Goal: Feedback & Contribution: Leave review/rating

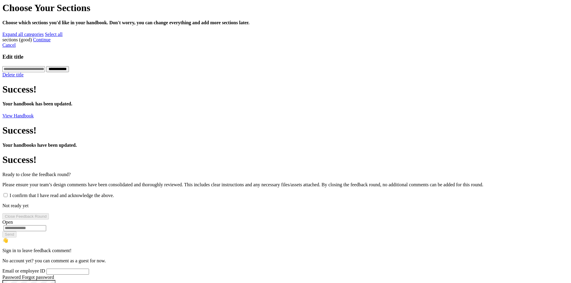
scroll to position [180, 0]
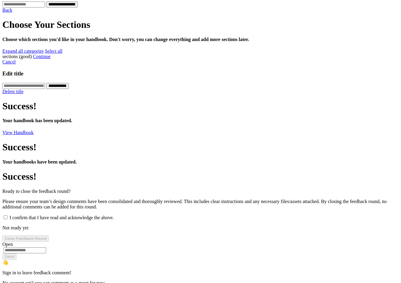
scroll to position [240, 0]
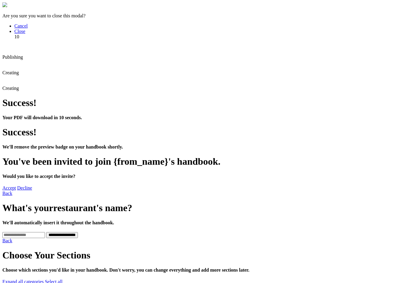
type input "***"
type input "**********"
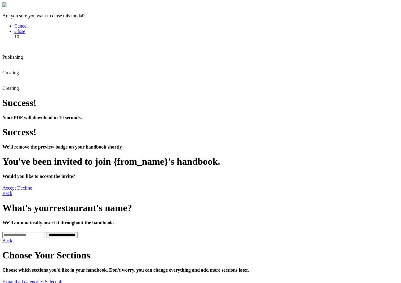
type textarea "****"
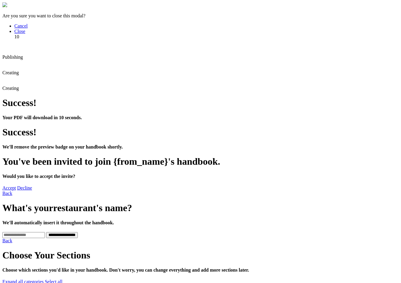
type textarea "*****"
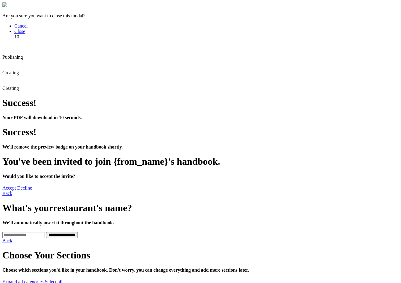
type textarea "***"
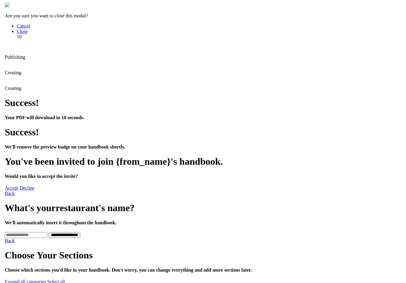
scroll to position [189, 0]
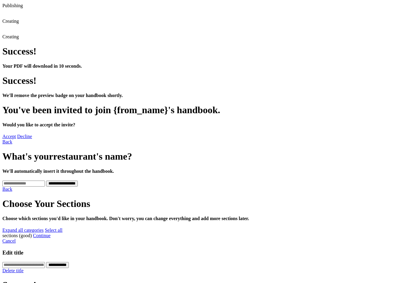
scroll to position [180, 0]
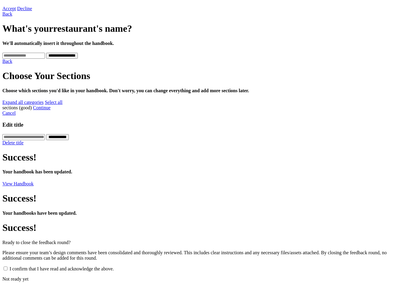
scroll to position [180, 0]
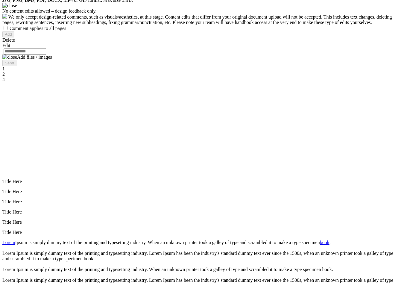
scroll to position [819, 0]
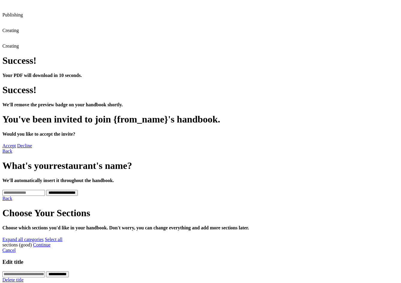
scroll to position [150, 0]
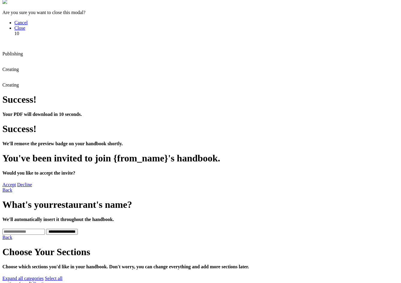
scroll to position [0, 0]
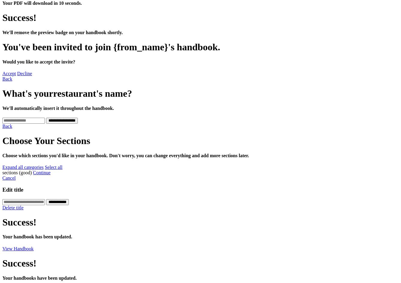
scroll to position [210, 0]
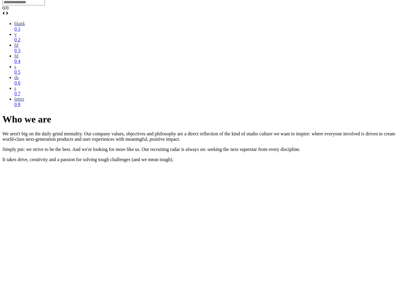
scroll to position [929, 0]
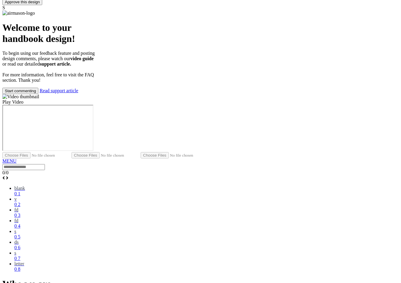
scroll to position [629, 0]
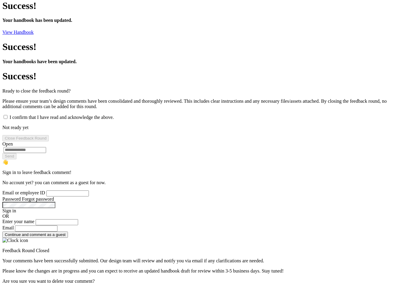
scroll to position [329, 0]
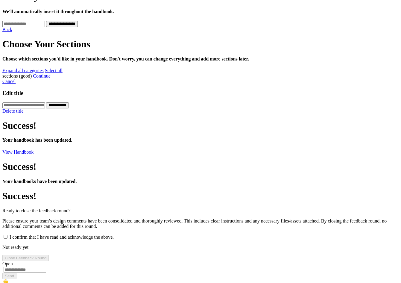
scroll to position [300, 0]
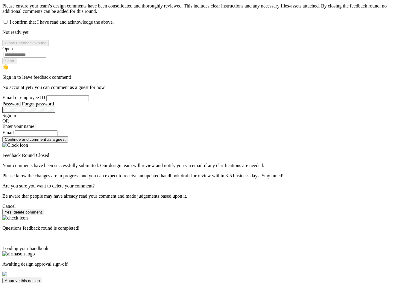
scroll to position [479, 0]
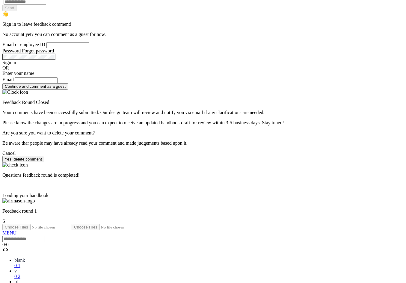
click at [2, 162] on link at bounding box center [2, 162] width 0 height 0
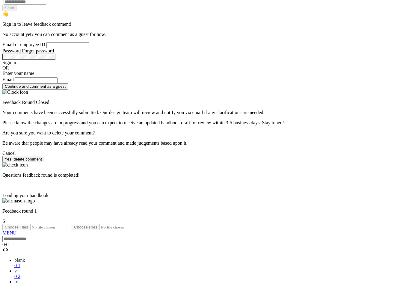
click at [2, 162] on link at bounding box center [2, 162] width 0 height 0
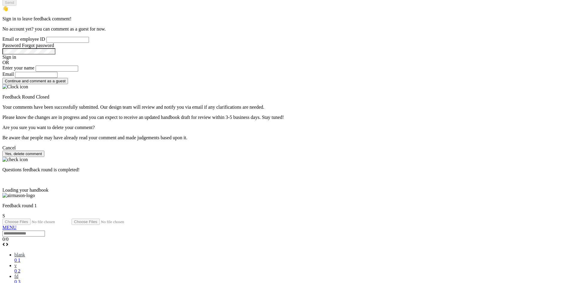
click at [2, 157] on link at bounding box center [2, 157] width 0 height 0
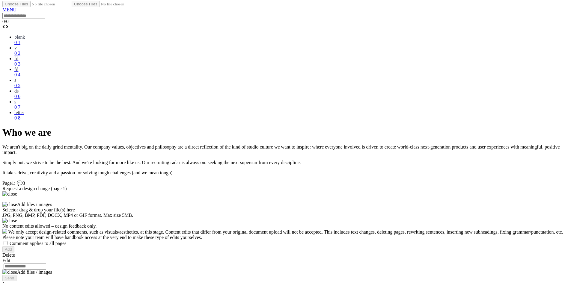
scroll to position [749, 0]
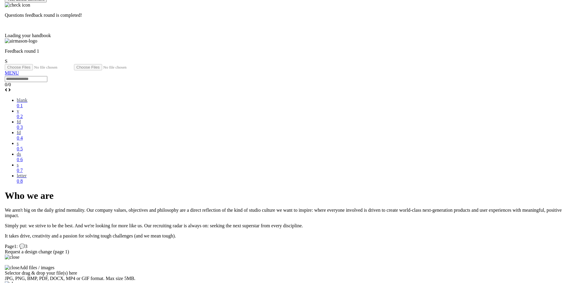
scroll to position [539, 0]
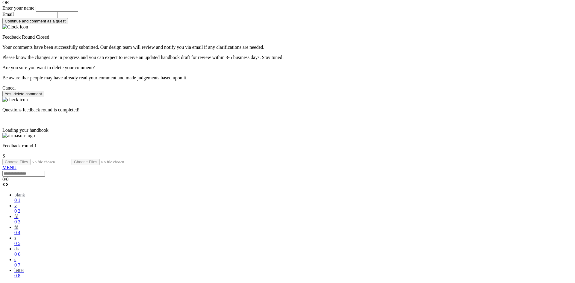
click at [2, 97] on link at bounding box center [2, 97] width 0 height 0
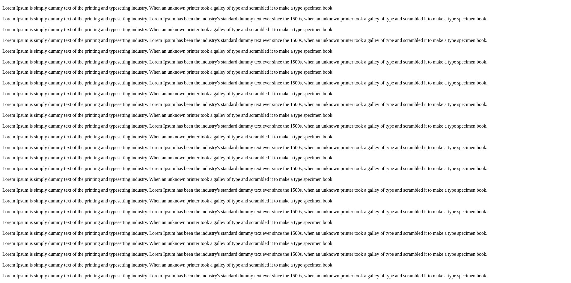
scroll to position [988, 0]
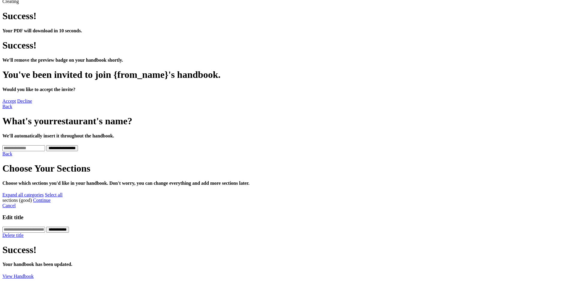
scroll to position [210, 0]
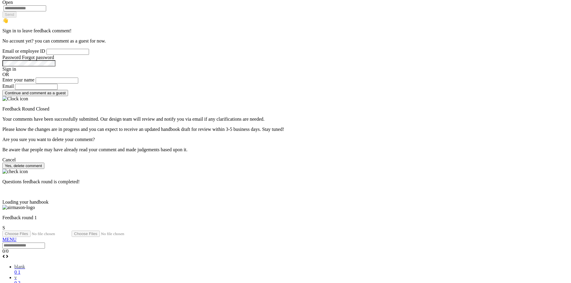
scroll to position [479, 0]
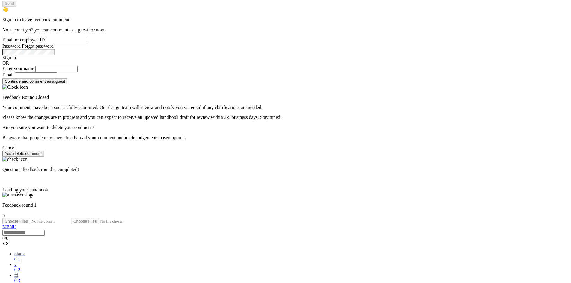
scroll to position [0, 1132]
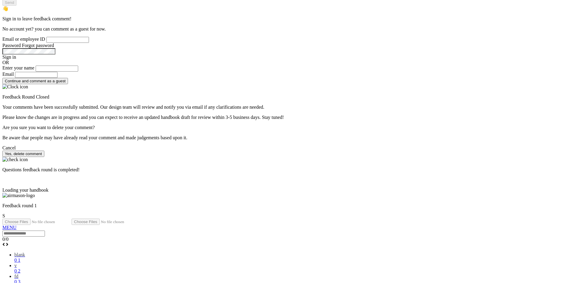
click at [351, 157] on div "Questions feedback round is completed!" at bounding box center [287, 165] width 570 height 16
click at [2, 157] on link at bounding box center [2, 157] width 0 height 0
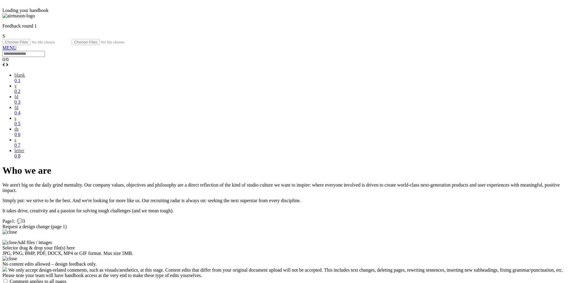
scroll to position [0, 0]
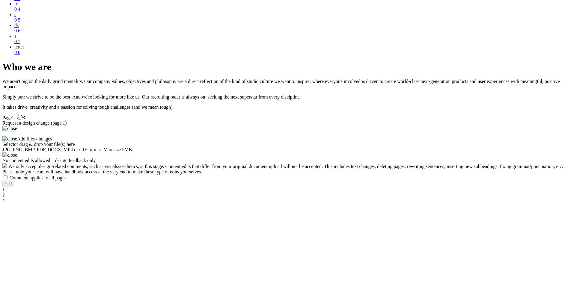
scroll to position [839, 0]
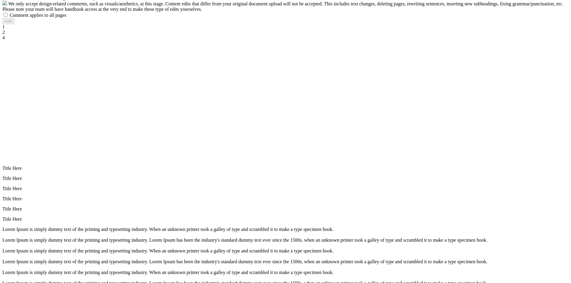
scroll to position [929, 0]
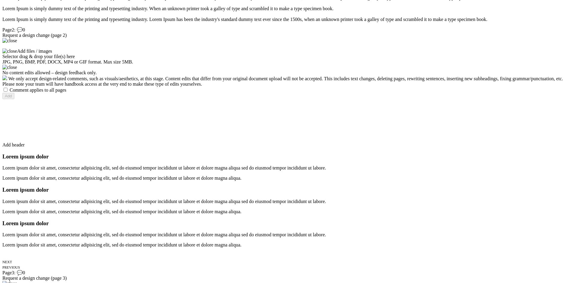
scroll to position [1258, 0]
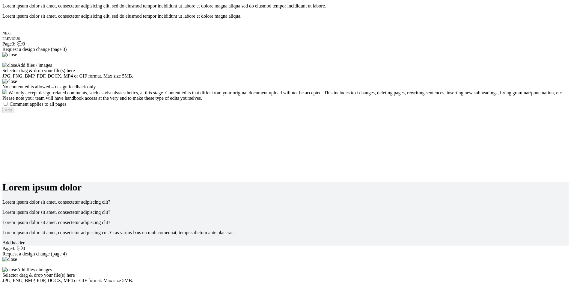
scroll to position [1528, 0]
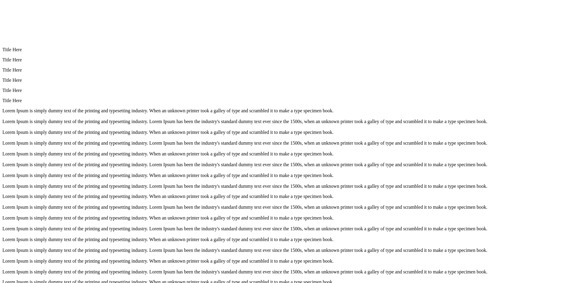
scroll to position [150, 0]
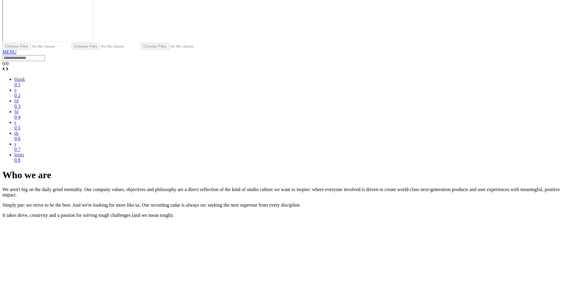
scroll to position [929, 0]
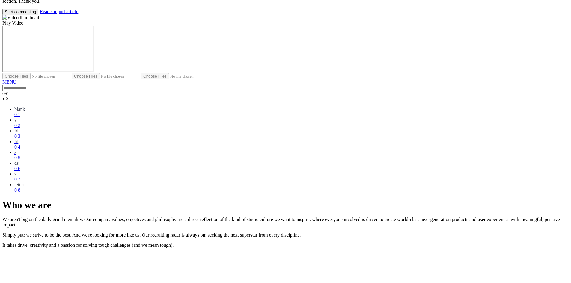
scroll to position [629, 0]
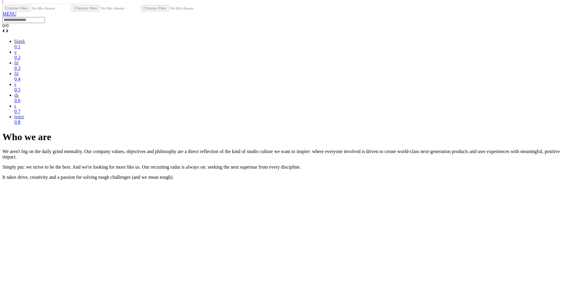
scroll to position [929, 0]
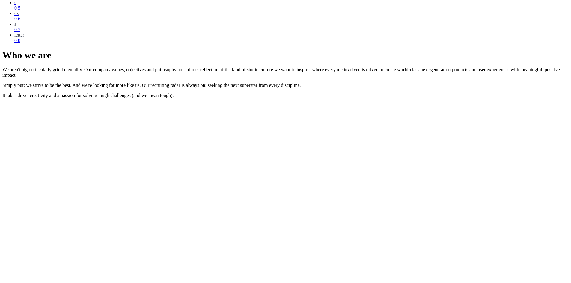
drag, startPoint x: 194, startPoint y: 228, endPoint x: 256, endPoint y: 228, distance: 62.6
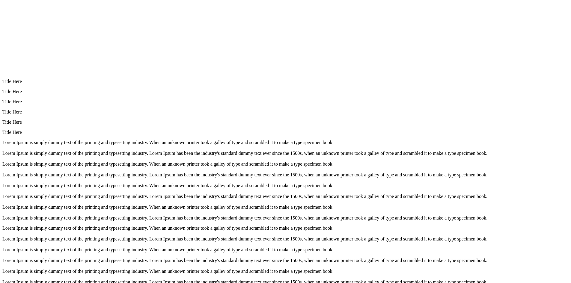
scroll to position [1258, 0]
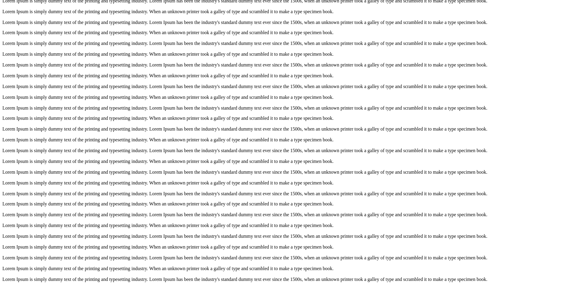
scroll to position [1558, 0]
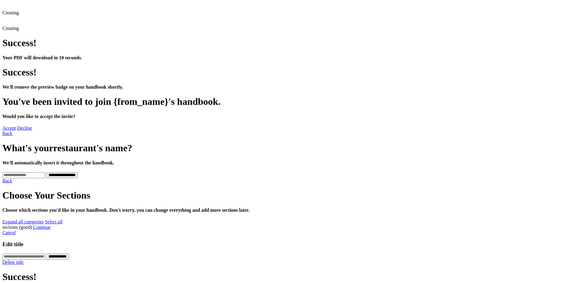
scroll to position [0, 0]
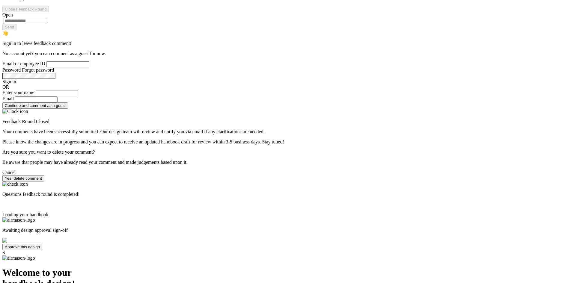
scroll to position [509, 0]
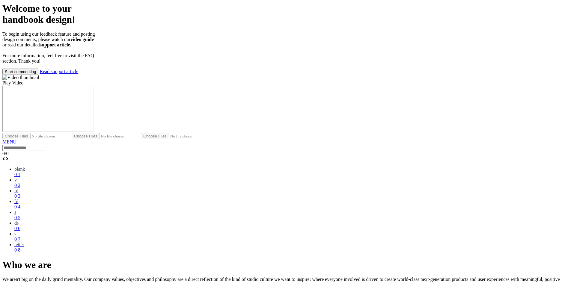
scroll to position [0, 0]
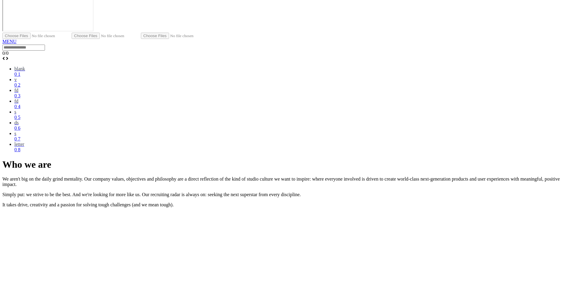
scroll to position [899, 0]
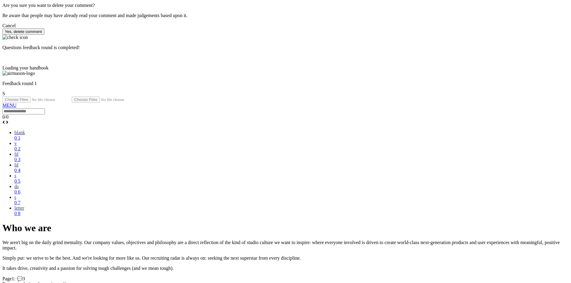
scroll to position [719, 0]
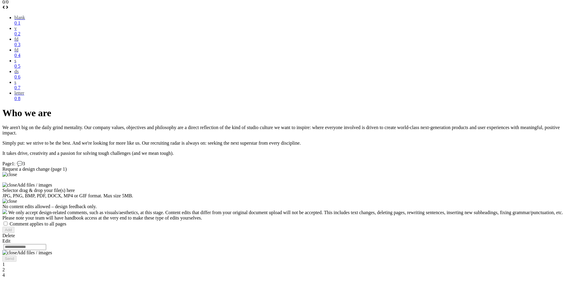
scroll to position [719, 0]
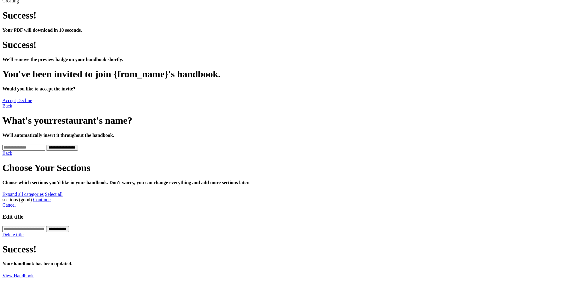
scroll to position [237, 0]
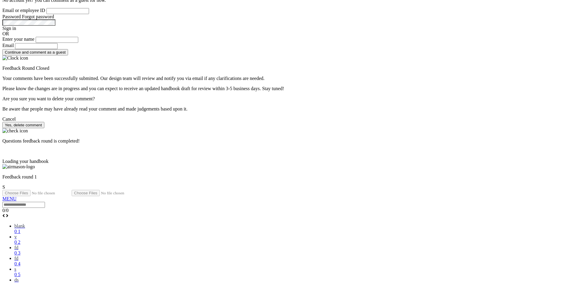
scroll to position [507, 0]
drag, startPoint x: 558, startPoint y: 142, endPoint x: 541, endPoint y: 142, distance: 16.8
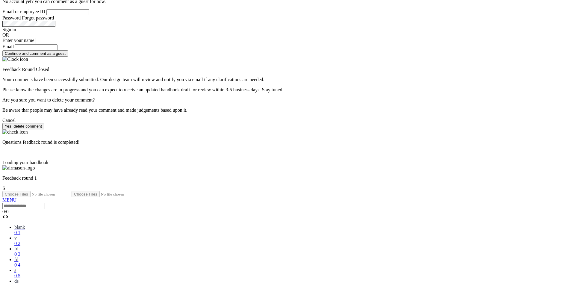
click at [2, 129] on link at bounding box center [2, 129] width 0 height 0
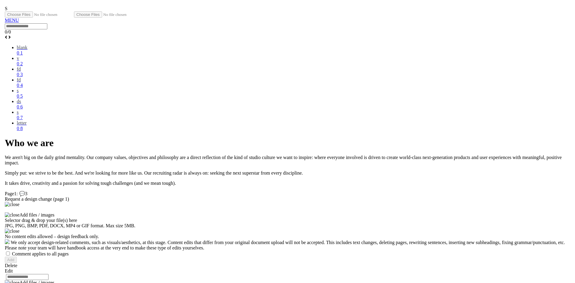
scroll to position [836, 0]
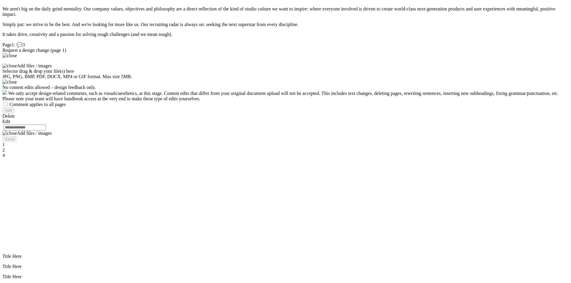
scroll to position [0, 562]
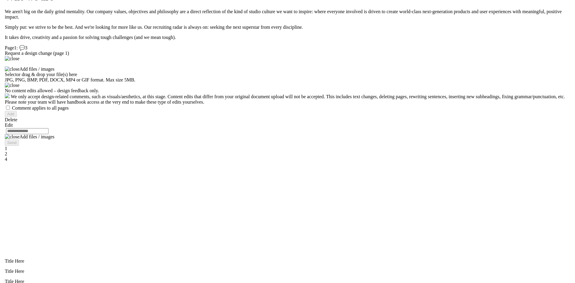
scroll to position [776, 0]
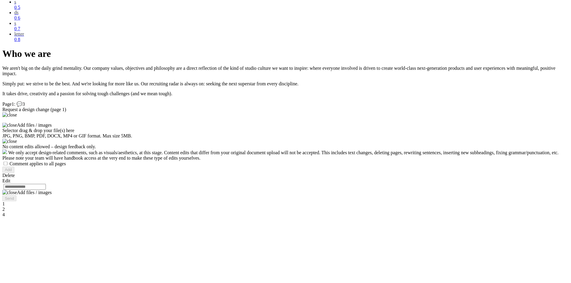
scroll to position [0, 562]
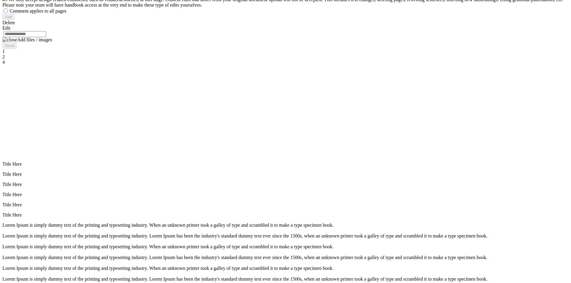
scroll to position [926, 0]
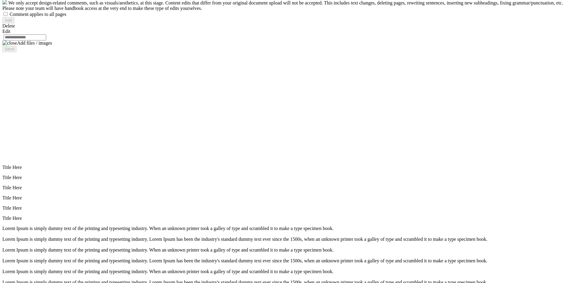
scroll to position [0, 562]
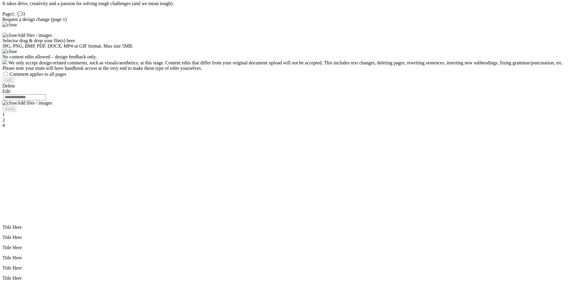
scroll to position [896, 0]
